Goal: Transaction & Acquisition: Purchase product/service

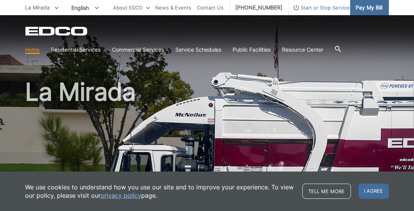
click at [369, 8] on span "Pay My Bill" at bounding box center [369, 7] width 27 height 8
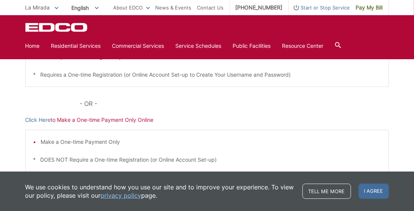
scroll to position [243, 0]
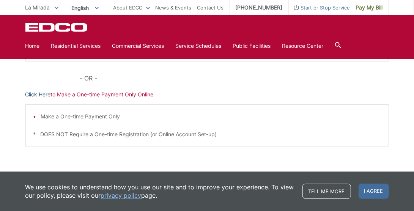
click at [39, 94] on link "Click Here" at bounding box center [37, 94] width 25 height 8
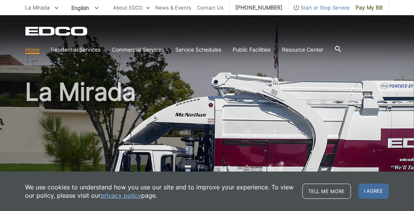
click at [56, 7] on icon at bounding box center [57, 8] width 4 height 3
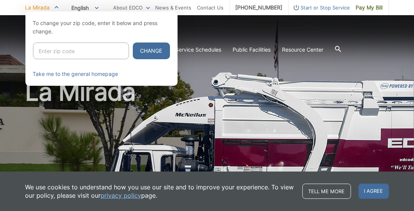
click at [187, 31] on div at bounding box center [207, 116] width 414 height 211
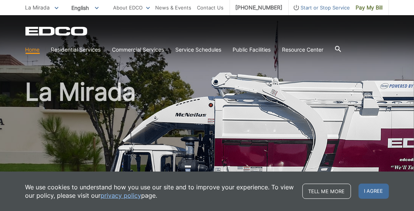
click at [341, 48] on icon at bounding box center [338, 49] width 6 height 6
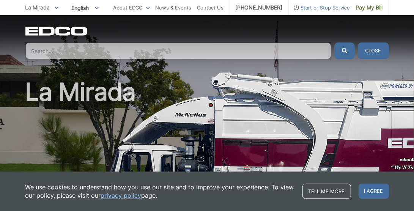
click at [376, 50] on button "Close" at bounding box center [372, 50] width 31 height 17
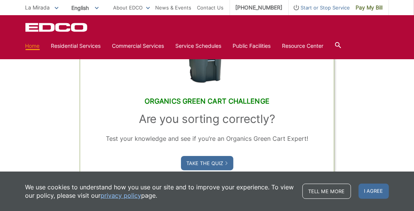
scroll to position [448, 0]
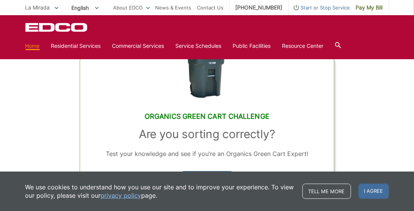
click at [31, 48] on link "Home" at bounding box center [32, 46] width 14 height 8
